Goal: Information Seeking & Learning: Learn about a topic

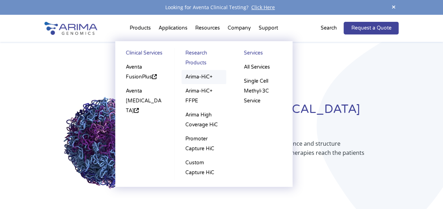
click at [195, 75] on link "Arima-HiC+" at bounding box center [204, 77] width 45 height 14
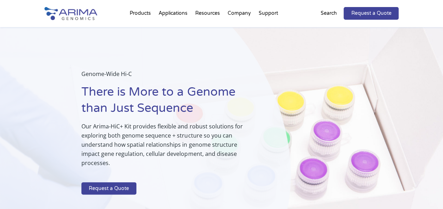
select select "Other/Non-US"
select select "[GEOGRAPHIC_DATA]"
